Goal: Information Seeking & Learning: Find specific fact

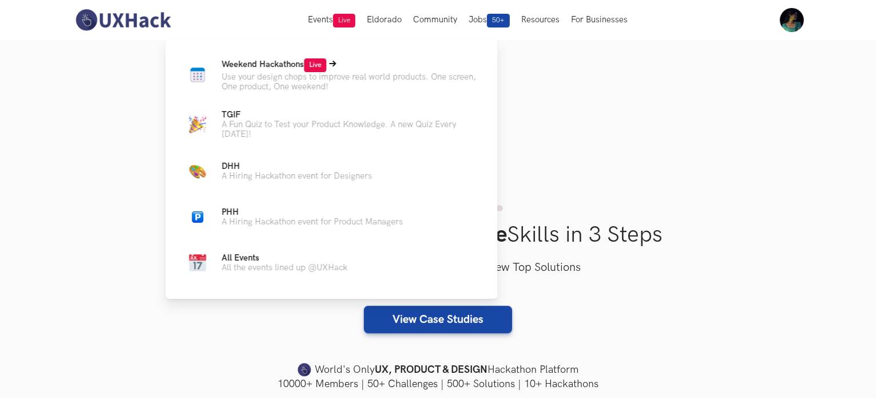
click at [315, 59] on span "Live" at bounding box center [315, 65] width 22 height 14
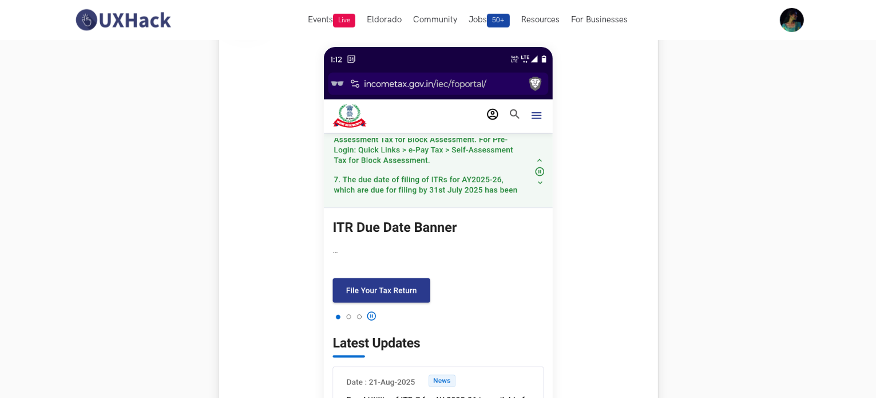
scroll to position [475, 0]
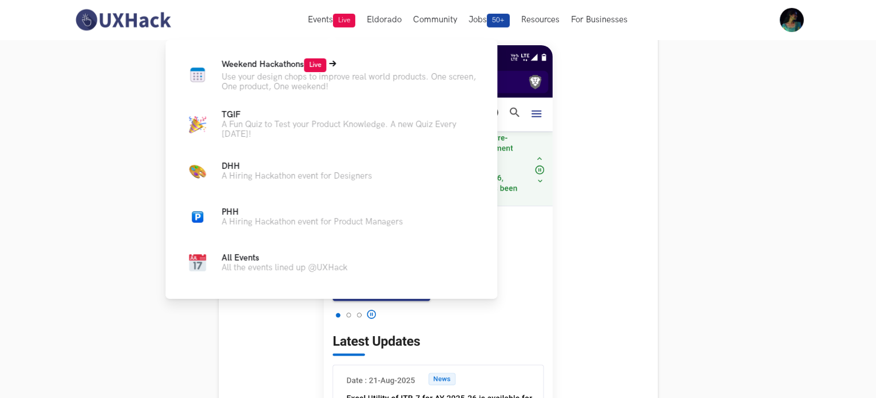
click at [315, 66] on span "Live" at bounding box center [315, 65] width 22 height 14
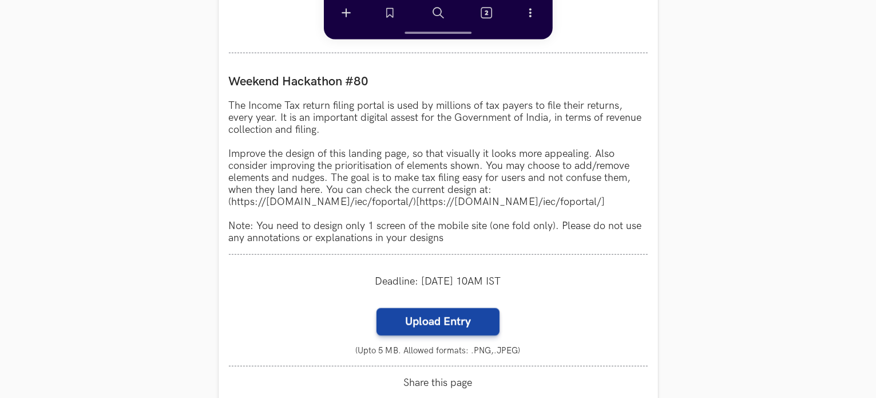
scroll to position [991, 0]
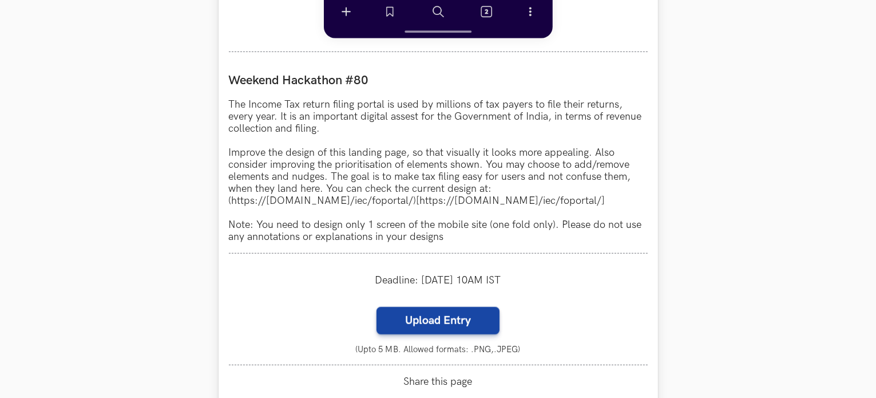
drag, startPoint x: 435, startPoint y: 203, endPoint x: 634, endPoint y: 201, distance: 198.5
click at [634, 201] on p "The Income Tax return filing portal is used by millions of tax payers to file t…" at bounding box center [438, 170] width 419 height 144
copy p "[URL][DOMAIN_NAME]"
